Goal: Task Accomplishment & Management: Manage account settings

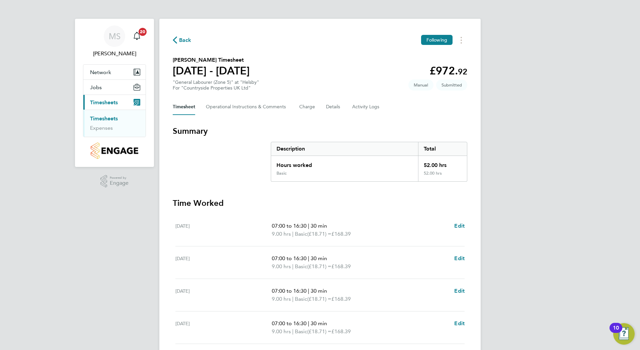
click at [113, 122] on li "Timesheets" at bounding box center [115, 119] width 50 height 9
click at [113, 120] on link "Timesheets" at bounding box center [104, 118] width 28 height 6
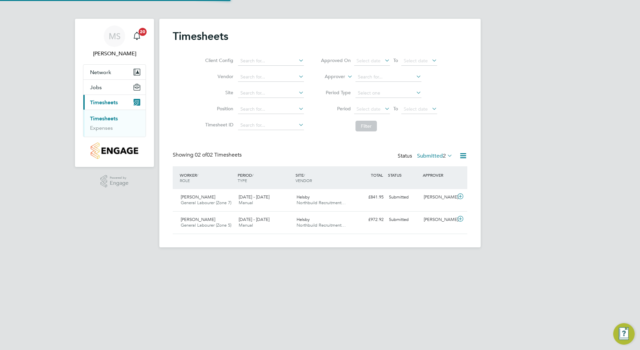
scroll to position [17, 58]
click at [264, 199] on span "[DATE] - [DATE]" at bounding box center [254, 197] width 31 height 6
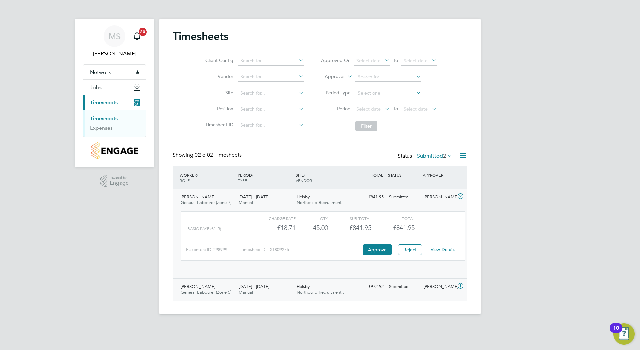
scroll to position [11, 65]
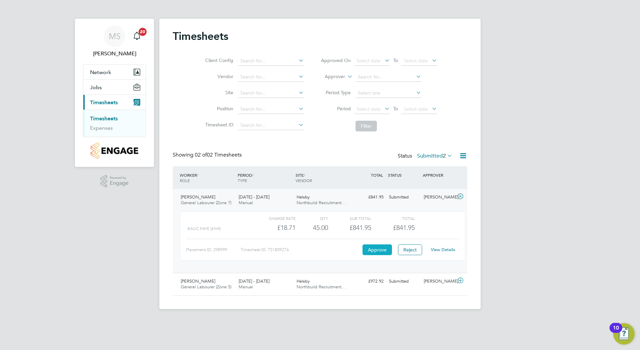
click at [384, 250] on button "Approve" at bounding box center [377, 249] width 29 height 11
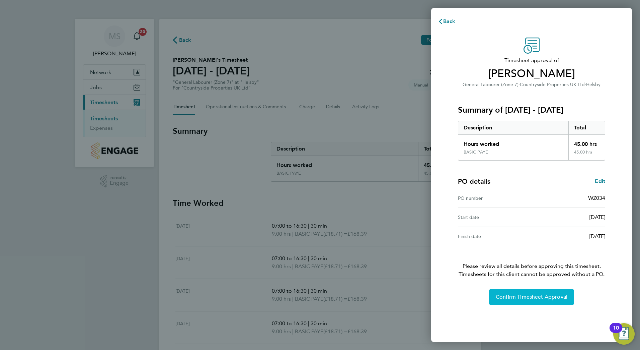
click at [522, 292] on button "Confirm Timesheet Approval" at bounding box center [531, 297] width 85 height 16
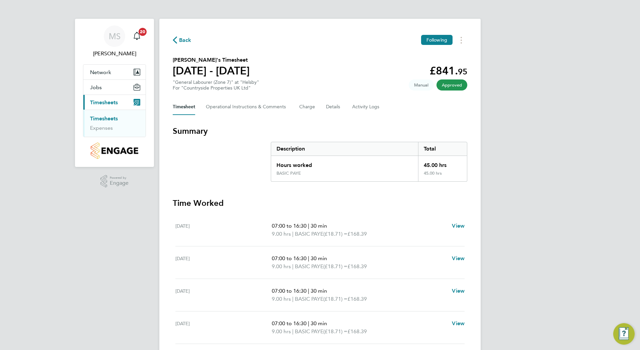
click at [519, 258] on div "MS Matty Smith Notifications 20 Applications: Network Team Members Sites Jobs V…" at bounding box center [320, 226] width 640 height 452
click at [97, 117] on link "Timesheets" at bounding box center [104, 118] width 28 height 6
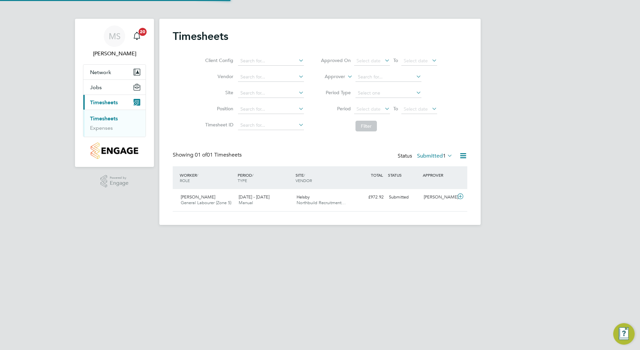
scroll to position [17, 58]
click at [316, 200] on span "Northbuild Recruitment…" at bounding box center [321, 203] width 49 height 6
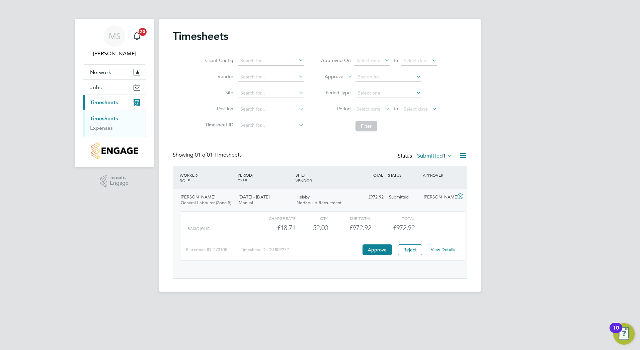
scroll to position [11, 65]
click at [363, 250] on button "Approve" at bounding box center [377, 249] width 29 height 11
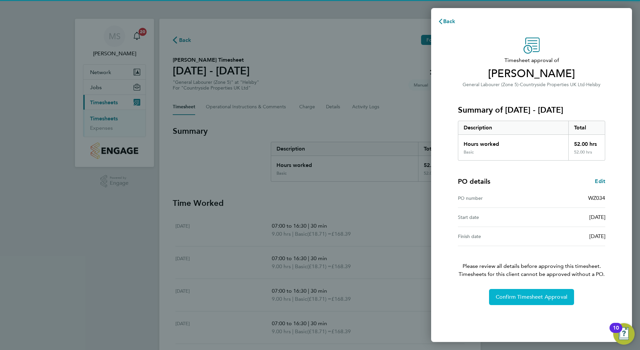
click at [522, 290] on button "Confirm Timesheet Approval" at bounding box center [531, 297] width 85 height 16
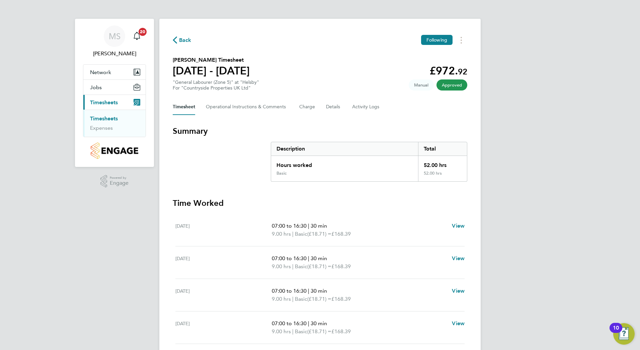
click at [103, 96] on button "Current page: Timesheets" at bounding box center [114, 102] width 62 height 15
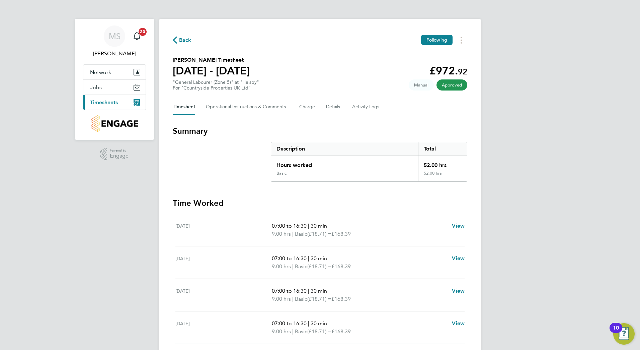
click at [103, 101] on span "Timesheets" at bounding box center [104, 102] width 28 height 6
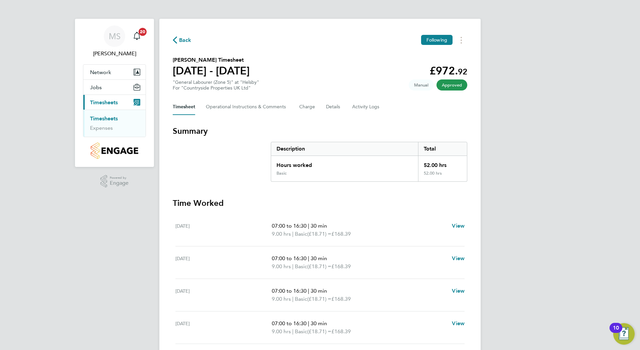
click at [102, 131] on ul "Timesheets Expenses" at bounding box center [114, 123] width 62 height 27
click at [102, 126] on link "Expenses" at bounding box center [101, 128] width 23 height 6
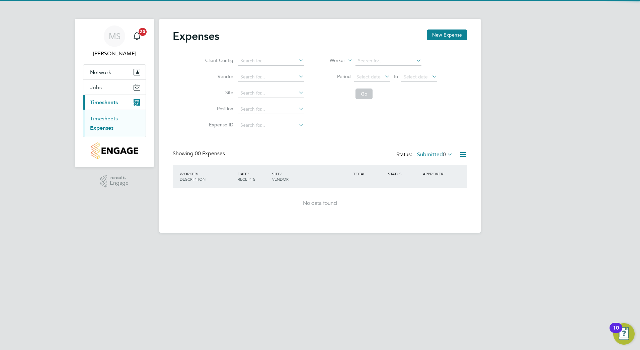
click at [103, 117] on link "Timesheets" at bounding box center [104, 118] width 28 height 6
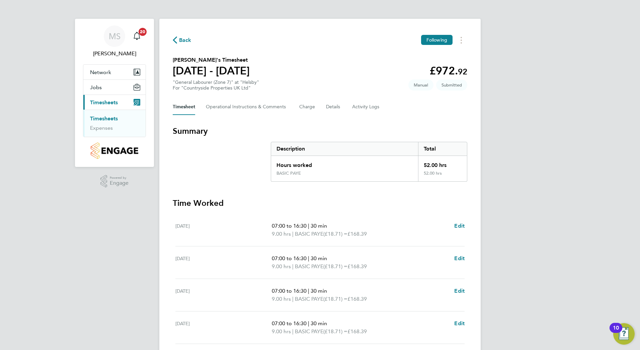
click at [12, 230] on div "MS [PERSON_NAME] Notifications 20 Applications: Network Team Members Sites Jobs…" at bounding box center [320, 246] width 640 height 492
click at [111, 117] on link "Timesheets" at bounding box center [104, 118] width 28 height 6
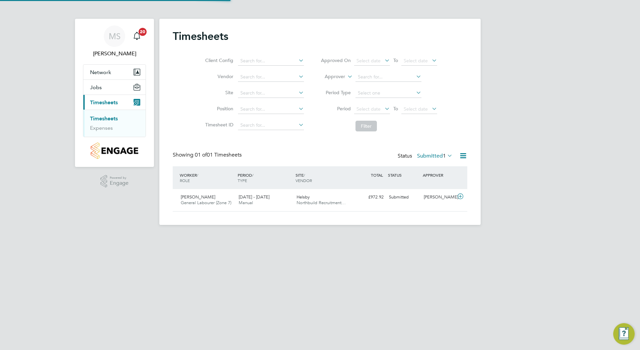
scroll to position [17, 58]
click at [334, 202] on span "Northbuild Recruitment…" at bounding box center [321, 203] width 49 height 6
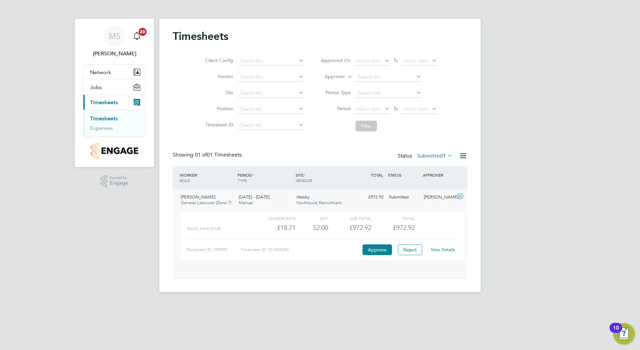
scroll to position [11, 65]
click at [380, 252] on button "Approve" at bounding box center [377, 249] width 29 height 11
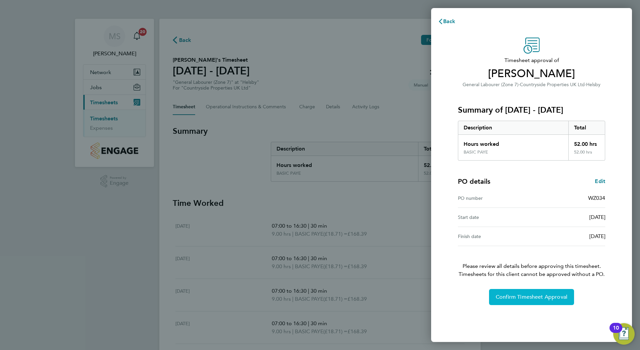
click at [522, 292] on button "Confirm Timesheet Approval" at bounding box center [531, 297] width 85 height 16
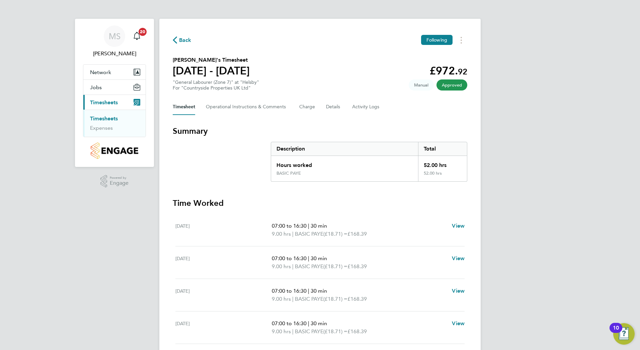
click at [110, 121] on link "Timesheets" at bounding box center [104, 118] width 28 height 6
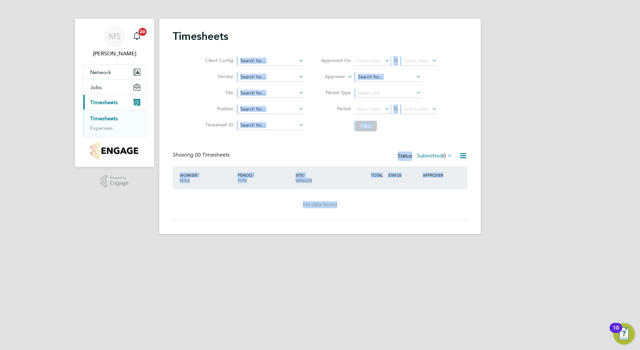
drag, startPoint x: 358, startPoint y: 256, endPoint x: 198, endPoint y: 53, distance: 258.3
click at [198, 53] on html "MS Matty Smith Notifications 20 Applications: Network Team Members Sites Jobs V…" at bounding box center [320, 122] width 640 height 244
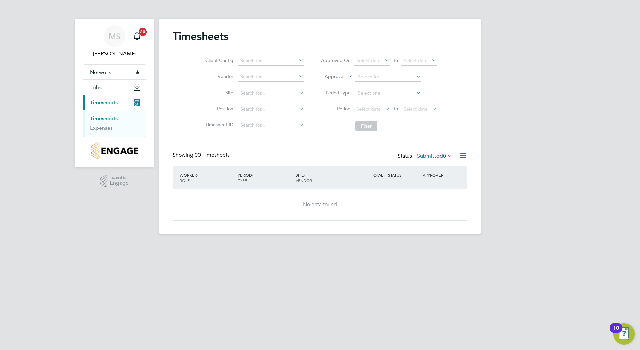
drag, startPoint x: 198, startPoint y: 53, endPoint x: 172, endPoint y: 34, distance: 32.0
click at [172, 34] on div "Timesheets Client Config Vendor Site Position Timesheet ID Approved On Select d…" at bounding box center [319, 126] width 321 height 215
drag, startPoint x: 172, startPoint y: 34, endPoint x: 191, endPoint y: 34, distance: 18.4
click at [191, 34] on div "Timesheets Client Config Vendor Site Position Timesheet ID Approved On Select d…" at bounding box center [319, 126] width 321 height 215
click at [191, 34] on h2 "Timesheets" at bounding box center [201, 35] width 56 height 13
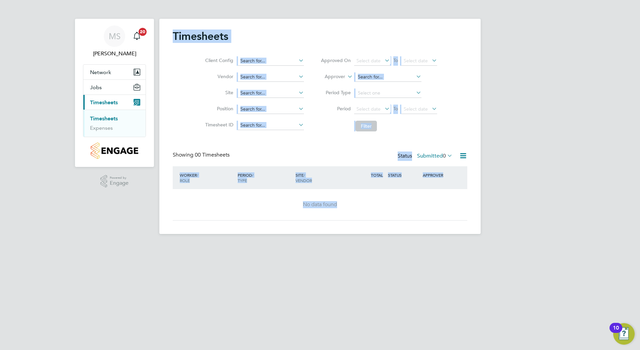
drag, startPoint x: 175, startPoint y: 37, endPoint x: 500, endPoint y: 279, distance: 405.3
click at [500, 244] on html "MS Matty Smith Notifications 20 Applications: Network Team Members Sites Jobs V…" at bounding box center [320, 122] width 640 height 244
drag, startPoint x: 500, startPoint y: 279, endPoint x: 489, endPoint y: 278, distance: 11.8
click at [500, 244] on html "MS Matty Smith Notifications 20 Applications: Network Team Members Sites Jobs V…" at bounding box center [320, 122] width 640 height 244
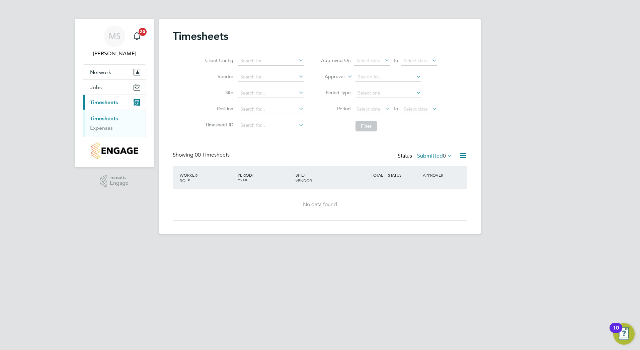
drag, startPoint x: 432, startPoint y: 287, endPoint x: 347, endPoint y: 286, distance: 85.1
click at [347, 244] on html "MS Matty Smith Notifications 20 Applications: Network Team Members Sites Jobs V…" at bounding box center [320, 122] width 640 height 244
